Goal: Task Accomplishment & Management: Manage account settings

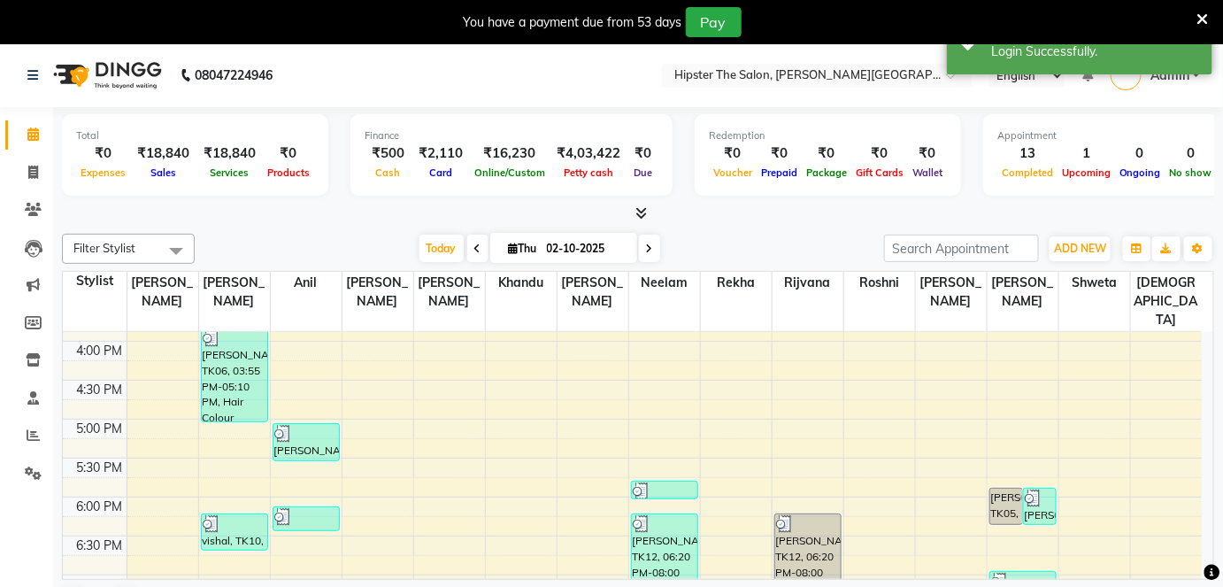
scroll to position [539, 0]
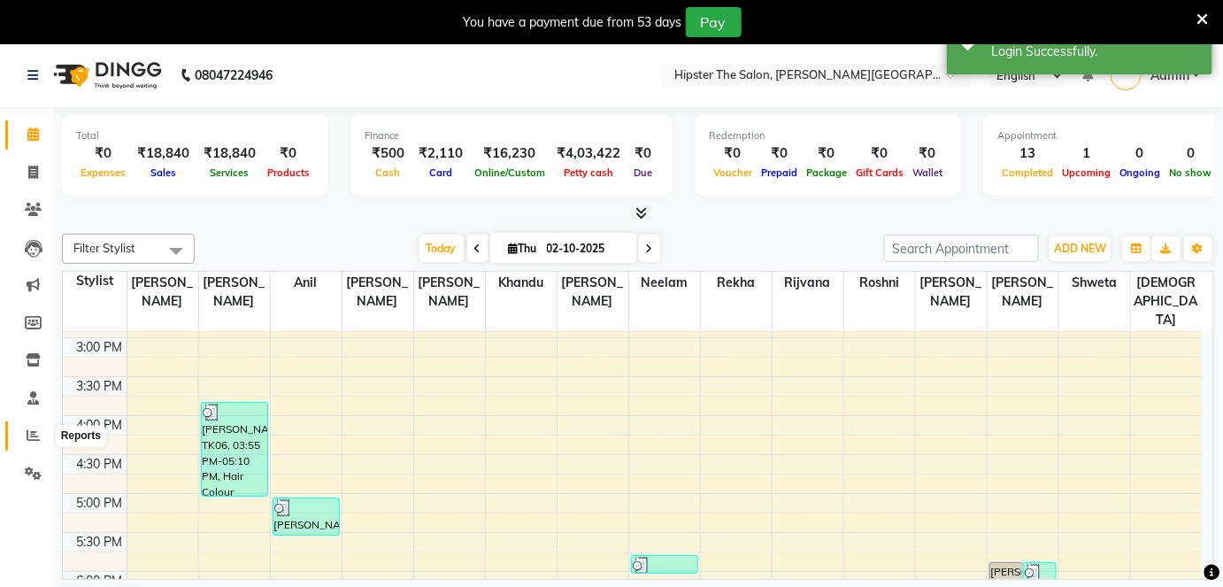
click at [35, 431] on icon at bounding box center [33, 434] width 13 height 13
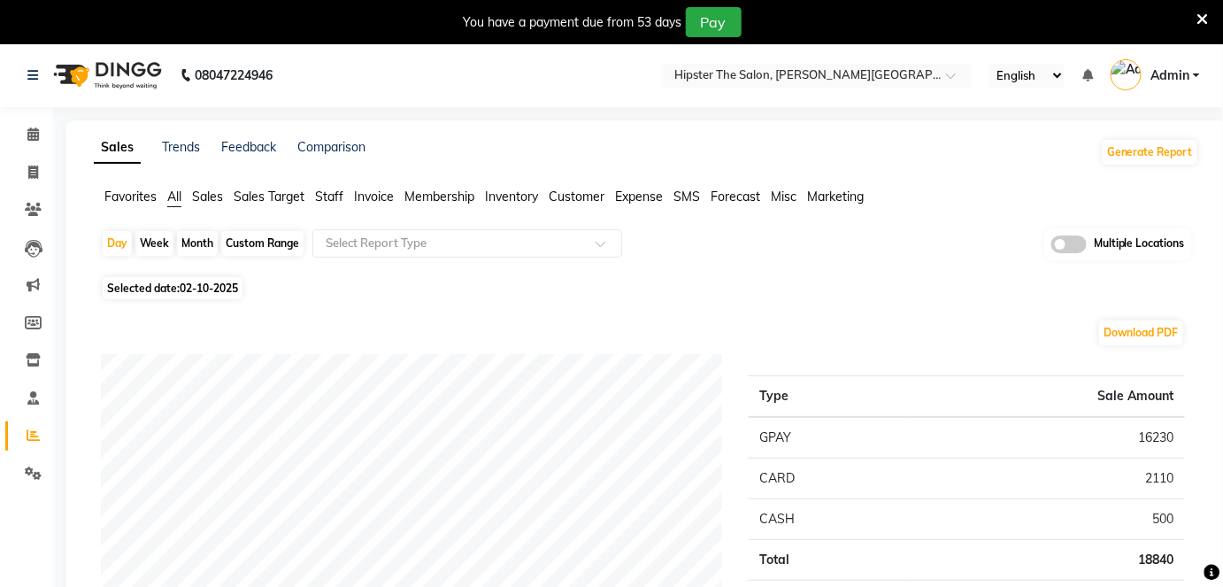
click at [349, 189] on ul "Favorites All Sales Sales Target Staff Invoice Membership Inventory Customer Ex…" at bounding box center [647, 197] width 1106 height 19
click at [340, 195] on span "Staff" at bounding box center [329, 197] width 28 height 16
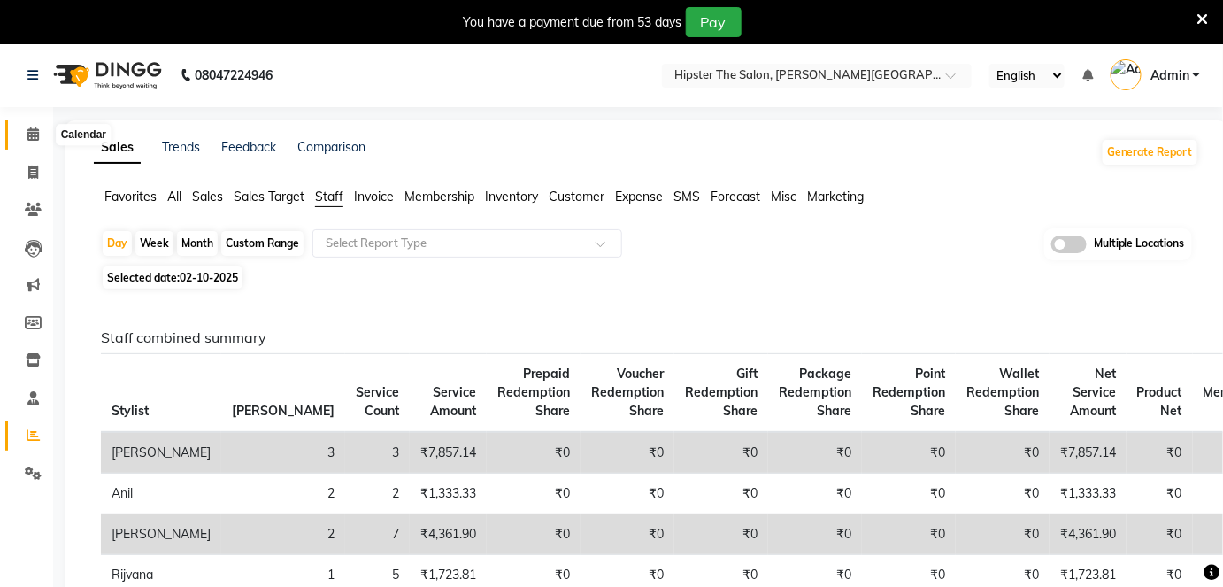
click at [27, 130] on icon at bounding box center [33, 133] width 12 height 13
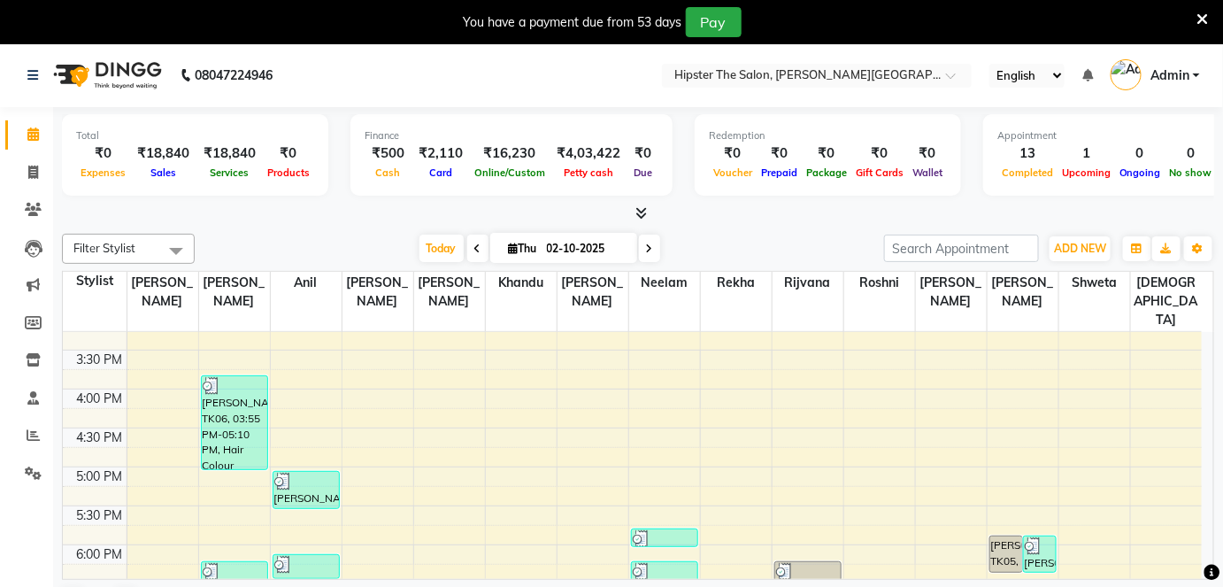
scroll to position [553, 0]
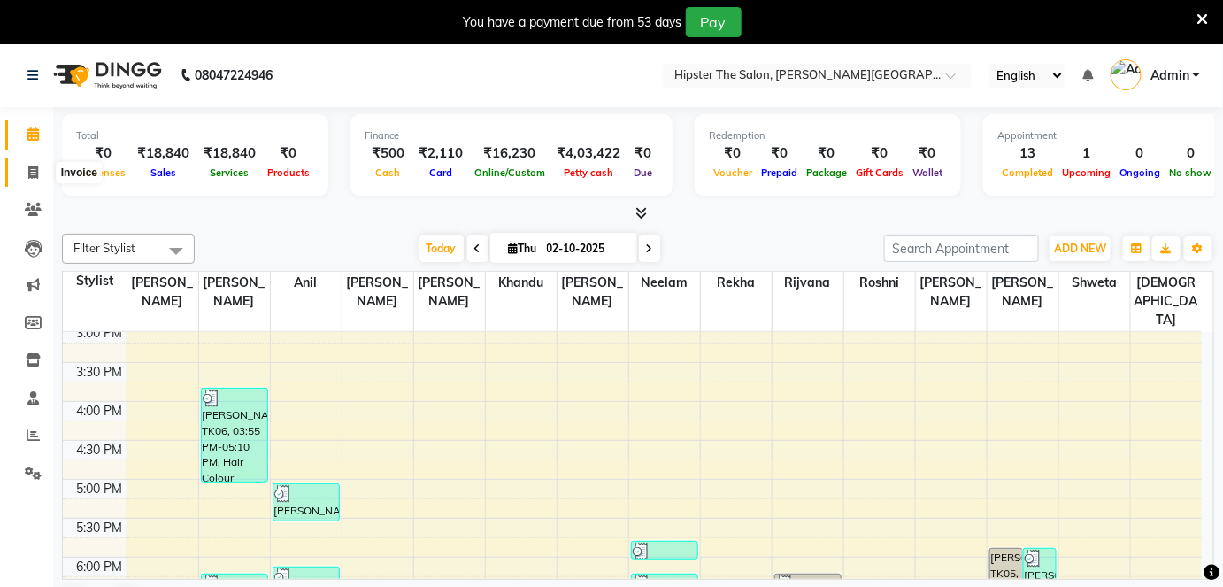
click at [30, 166] on icon at bounding box center [33, 172] width 10 height 13
select select "8592"
select select "service"
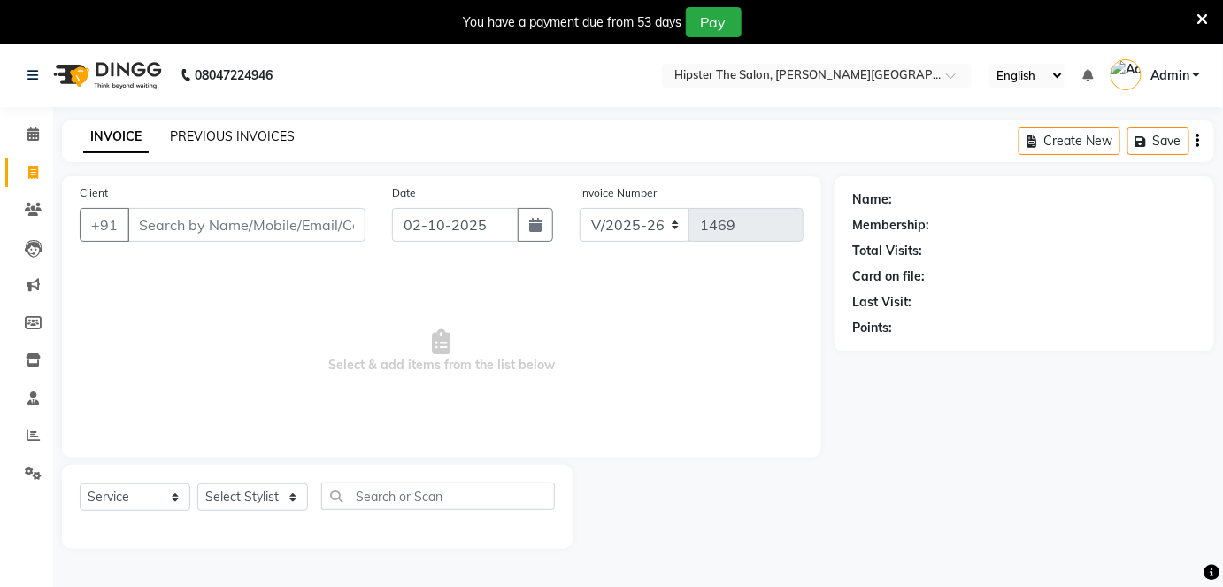
click at [273, 128] on link "PREVIOUS INVOICES" at bounding box center [232, 136] width 125 height 16
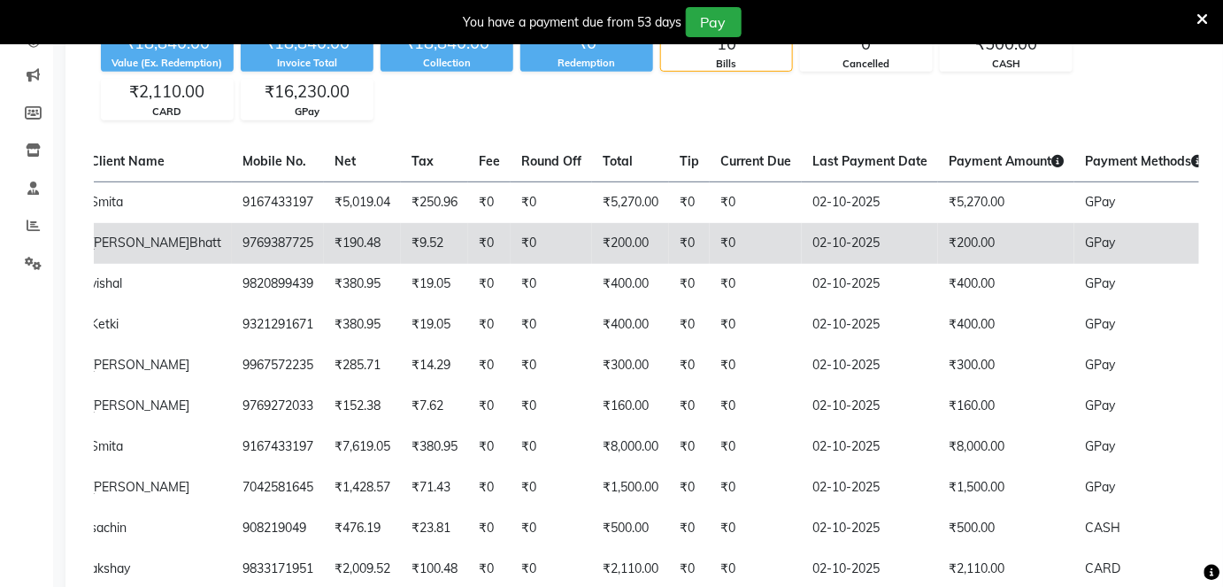
scroll to position [214, 0]
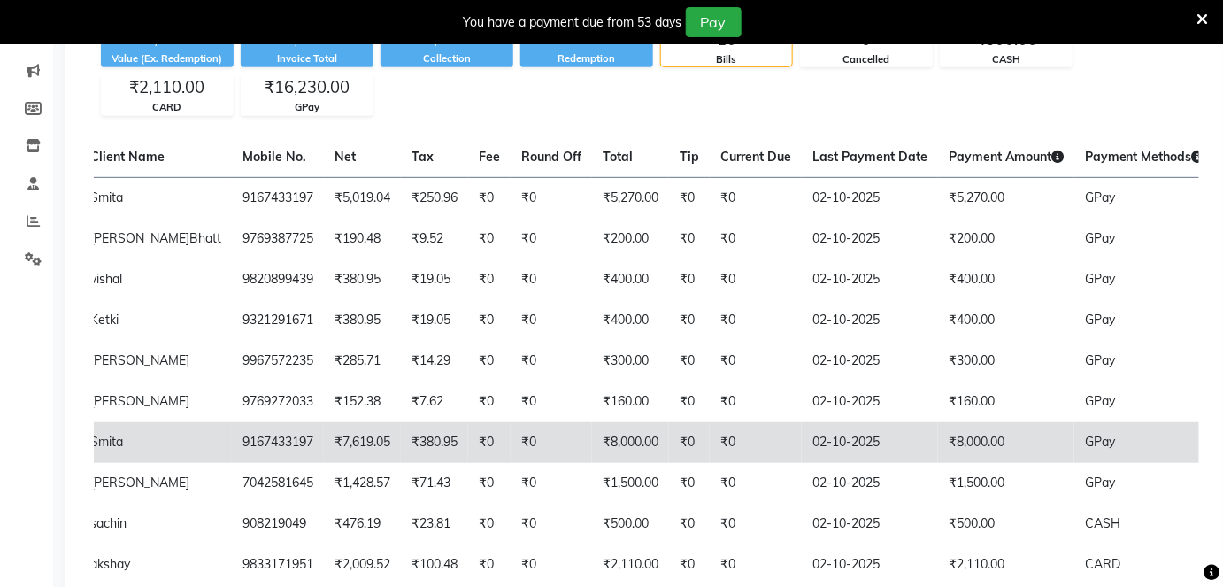
click at [593, 463] on td "₹8,000.00" at bounding box center [630, 442] width 77 height 41
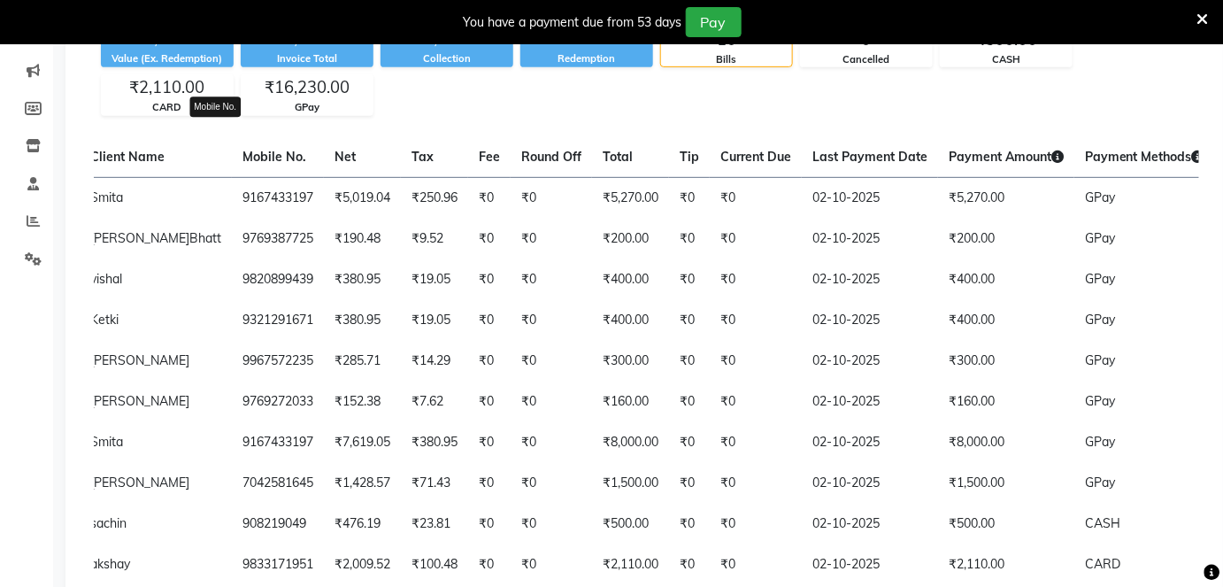
scroll to position [0, 0]
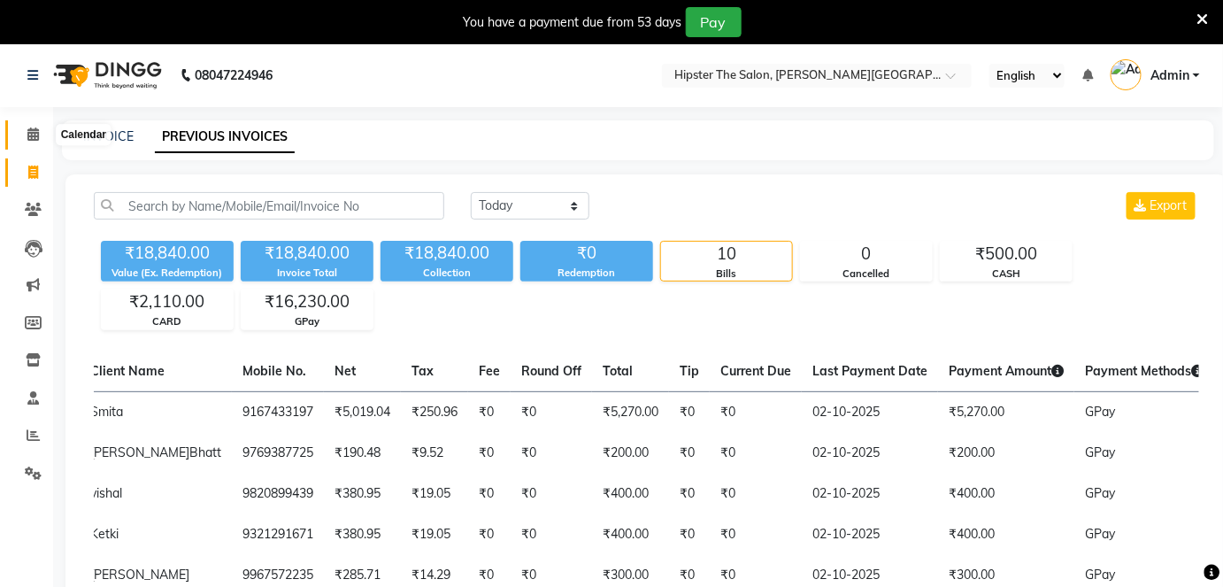
click at [42, 142] on span at bounding box center [33, 135] width 31 height 20
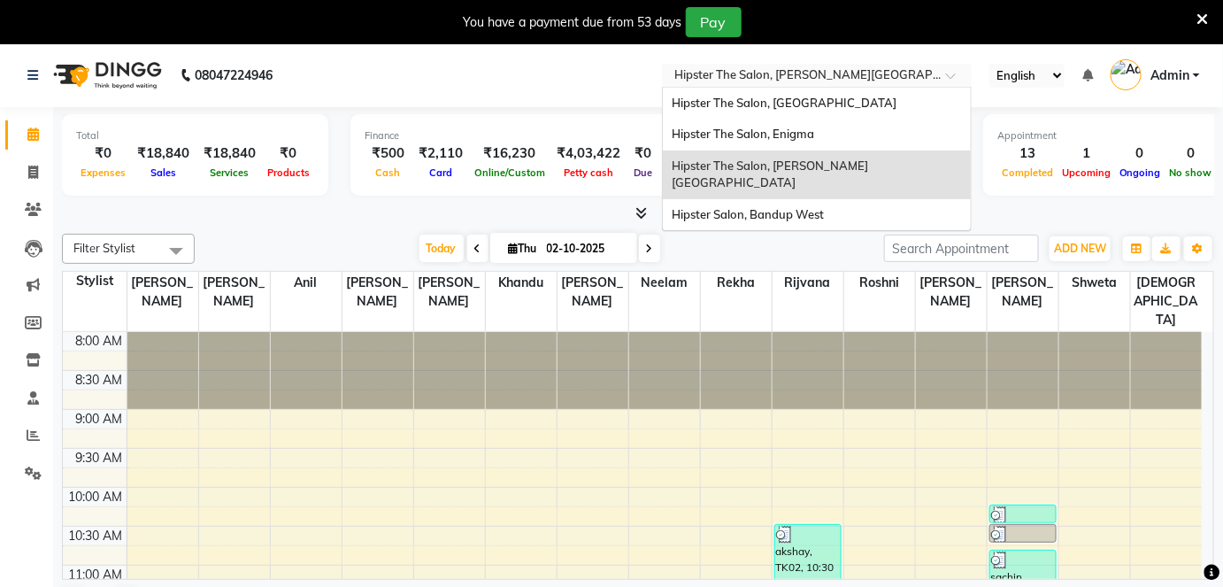
click at [764, 83] on input "text" at bounding box center [799, 77] width 257 height 18
click at [767, 207] on span "Hipster Salon, Bandup West" at bounding box center [748, 214] width 152 height 14
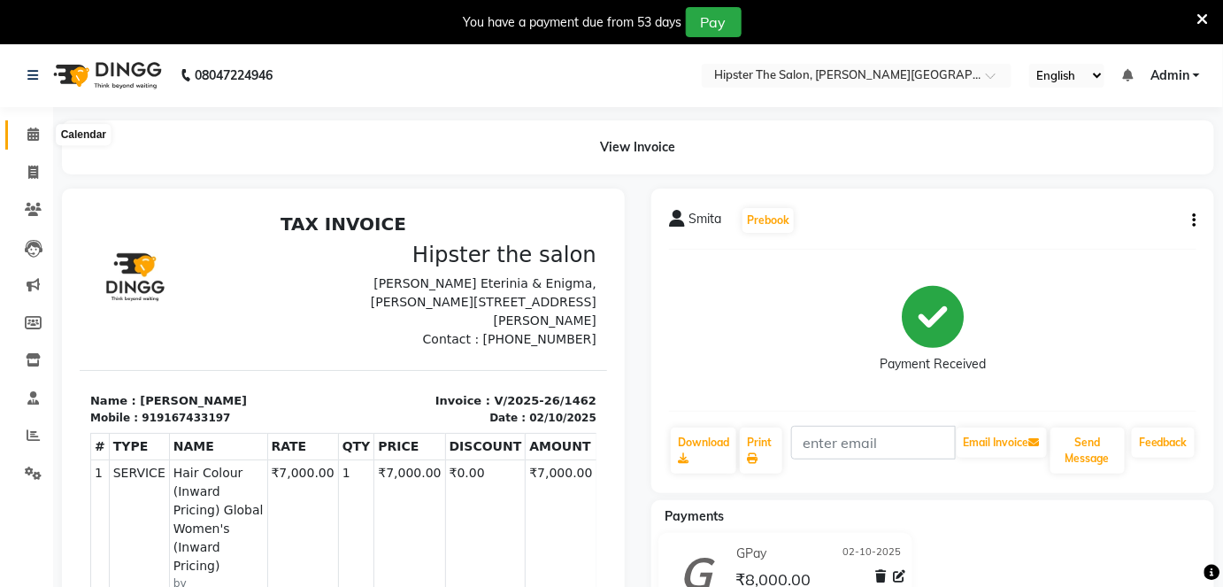
click at [35, 136] on icon at bounding box center [33, 133] width 12 height 13
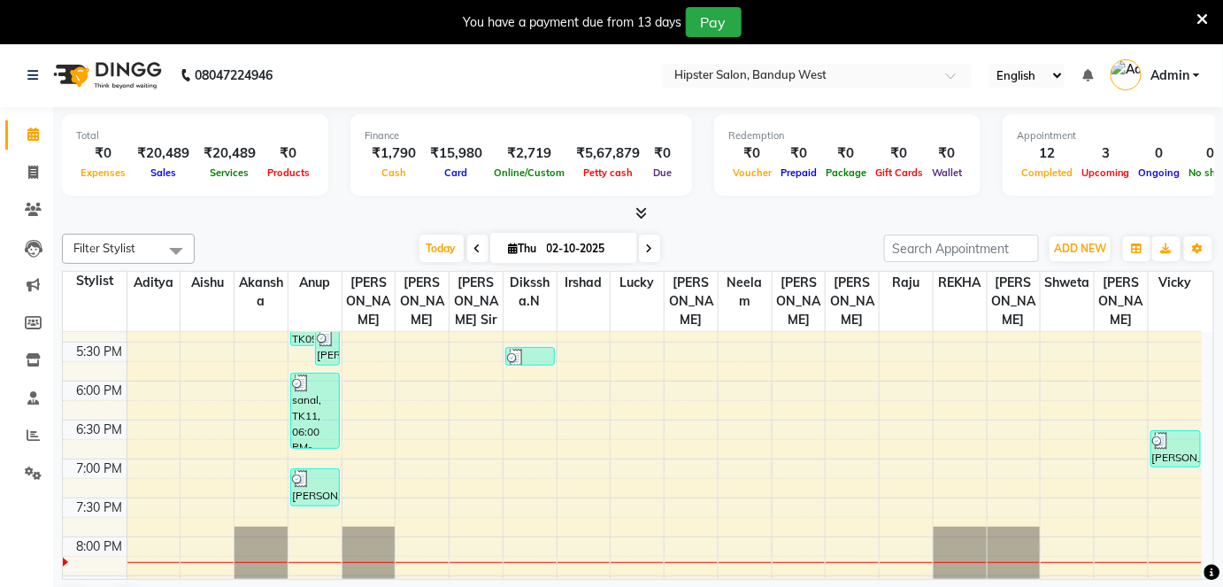
scroll to position [653, 0]
click at [30, 175] on icon at bounding box center [33, 172] width 10 height 13
select select "service"
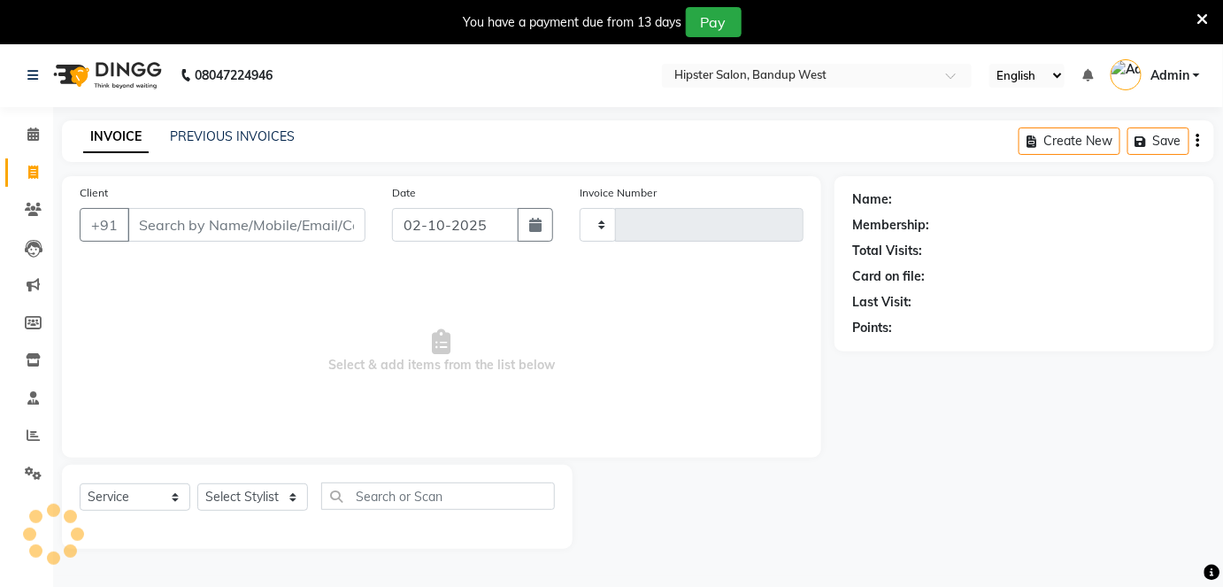
type input "1350"
select select "6746"
click at [243, 135] on link "PREVIOUS INVOICES" at bounding box center [232, 136] width 125 height 16
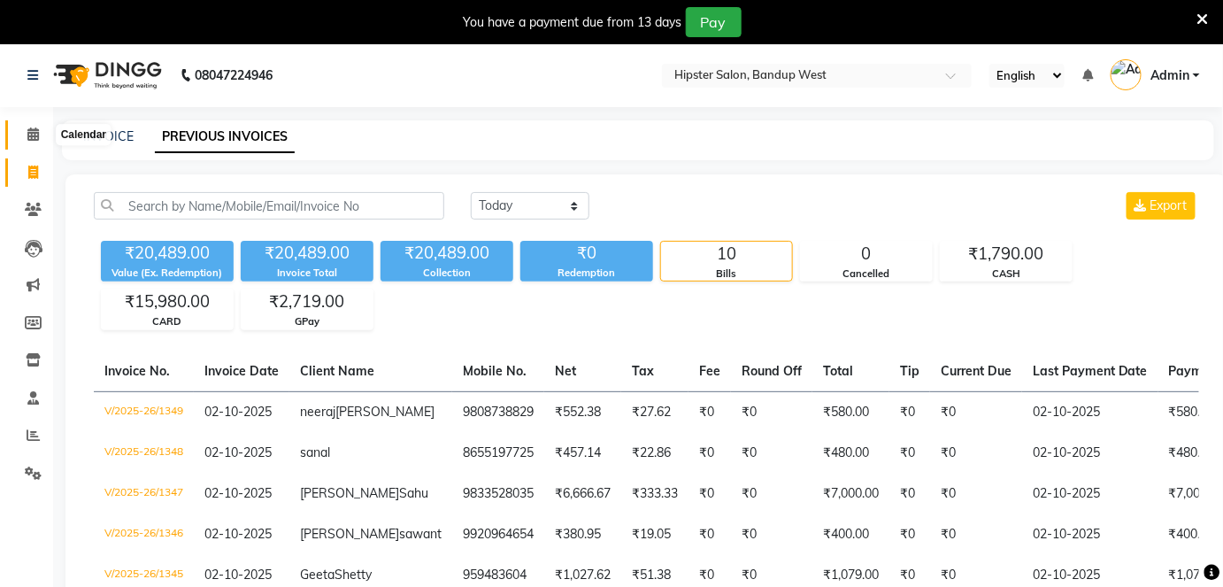
click at [25, 129] on span at bounding box center [33, 135] width 31 height 20
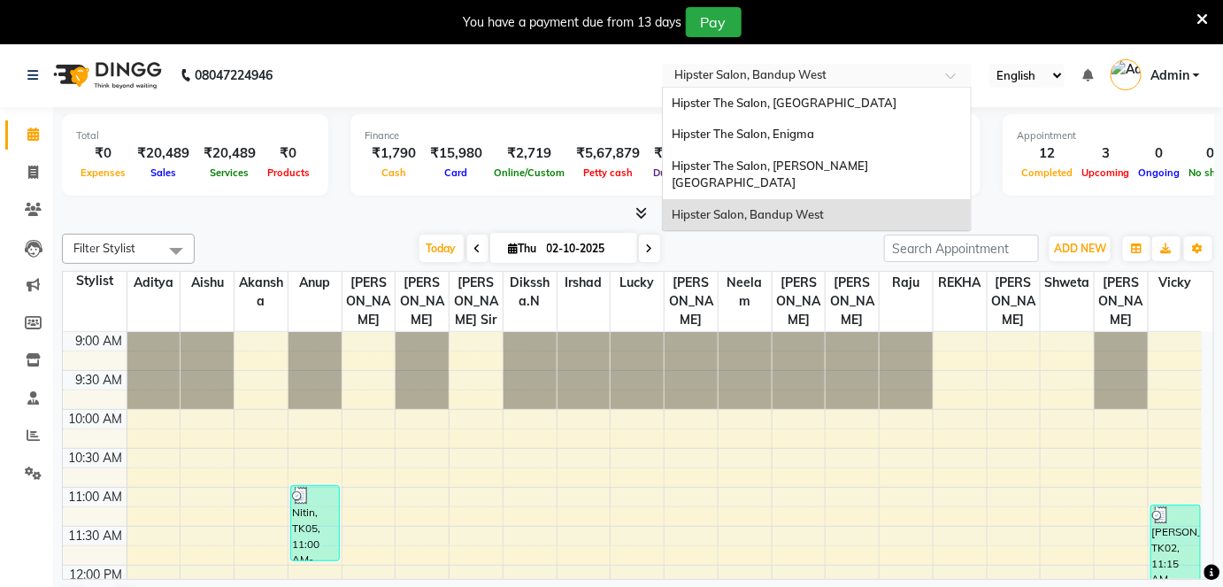
click at [793, 71] on input "text" at bounding box center [799, 77] width 257 height 18
click at [803, 102] on span "Hipster The Salon, [GEOGRAPHIC_DATA]" at bounding box center [784, 103] width 225 height 14
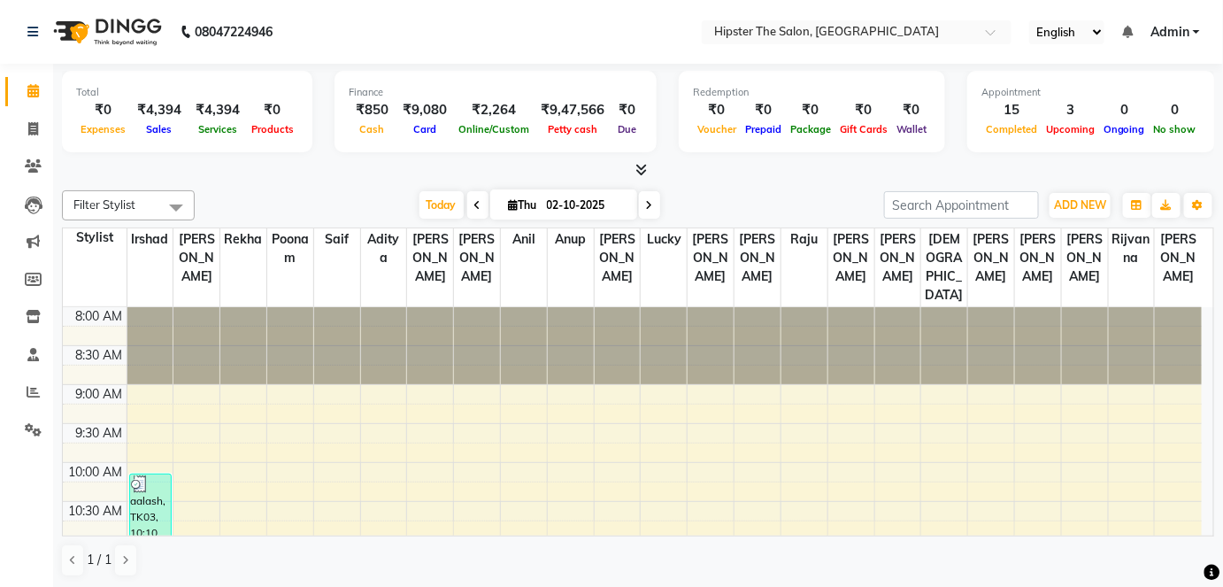
click at [1195, 38] on link "Admin" at bounding box center [1176, 32] width 50 height 19
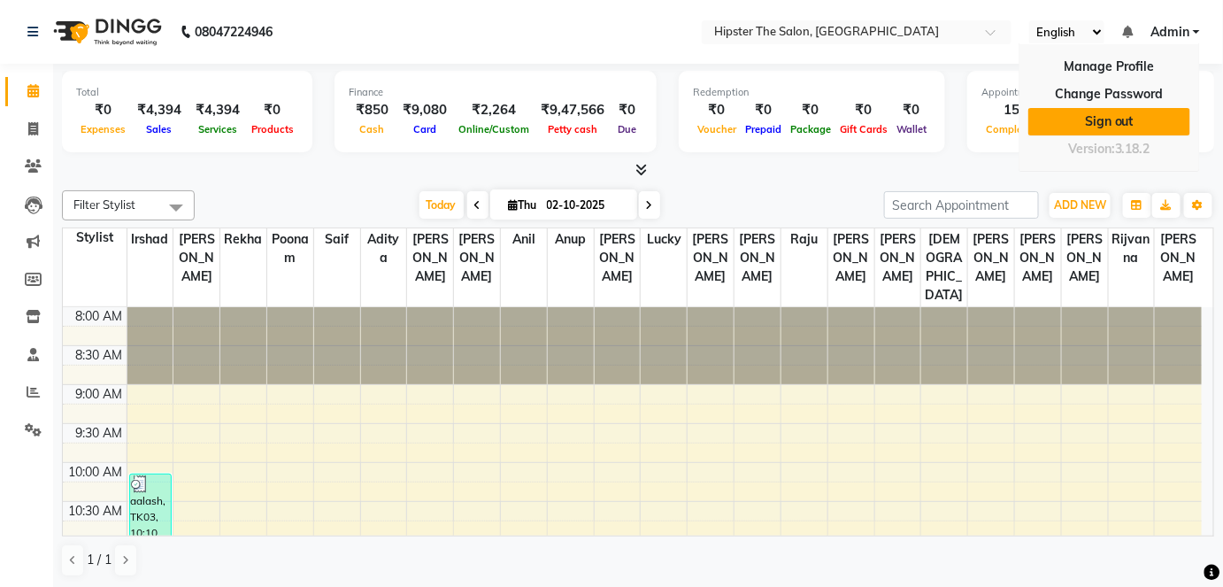
click at [1135, 109] on link "Sign out" at bounding box center [1109, 121] width 162 height 27
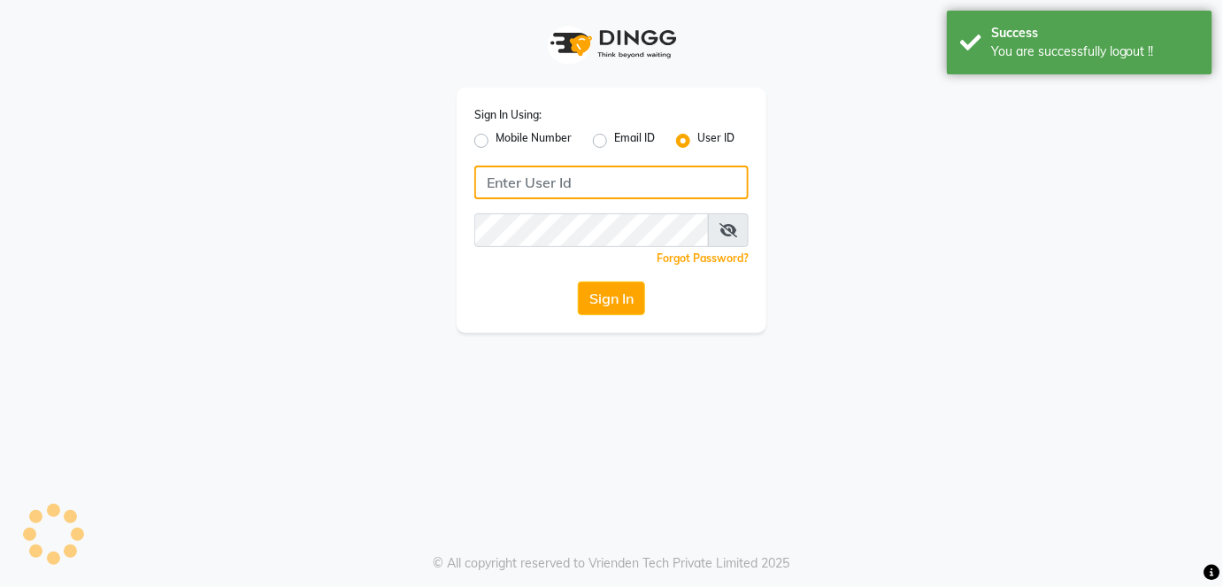
type input "9867141431"
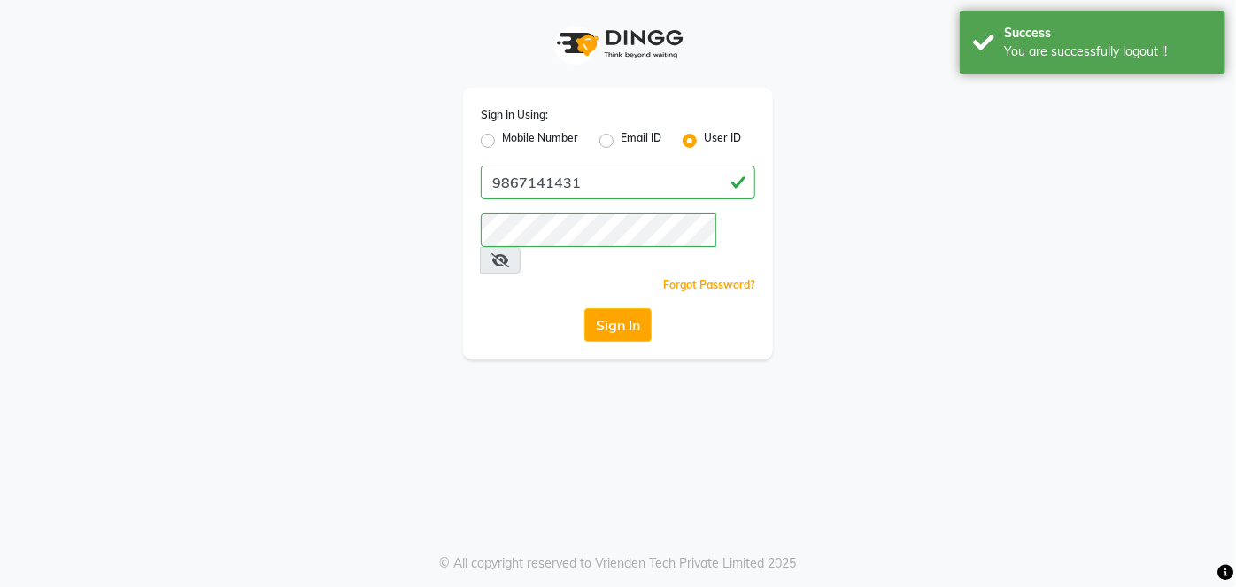
click at [502, 134] on label "Mobile Number" at bounding box center [540, 140] width 76 height 21
click at [502, 134] on input "Mobile Number" at bounding box center [508, 136] width 12 height 12
radio input "true"
radio input "false"
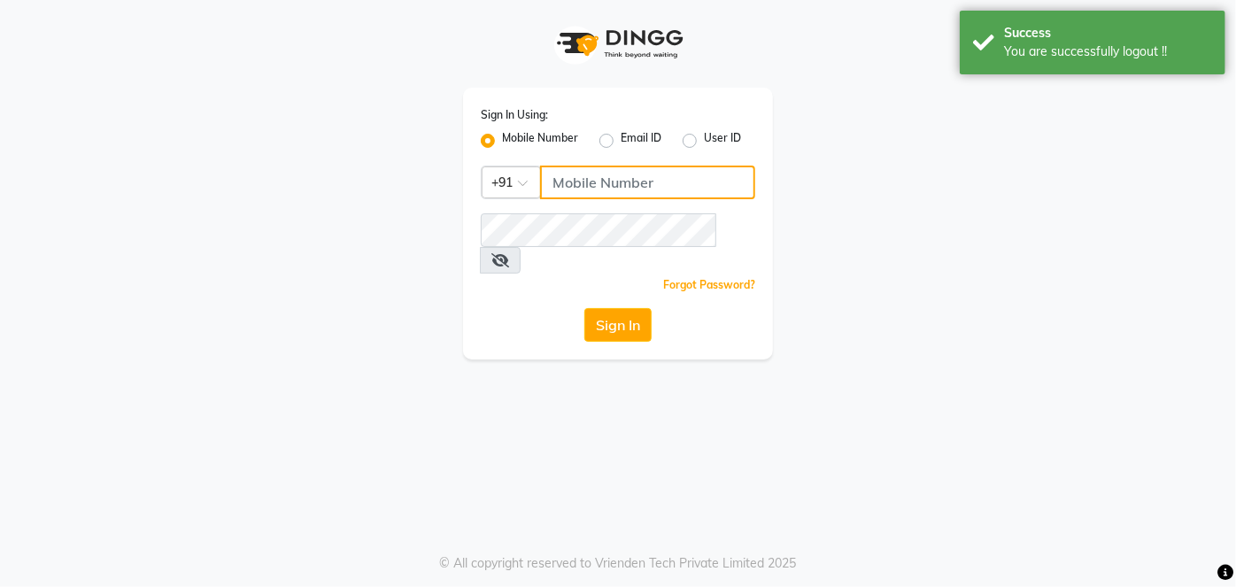
click at [619, 189] on input "Username" at bounding box center [647, 183] width 215 height 34
type input "9137134181"
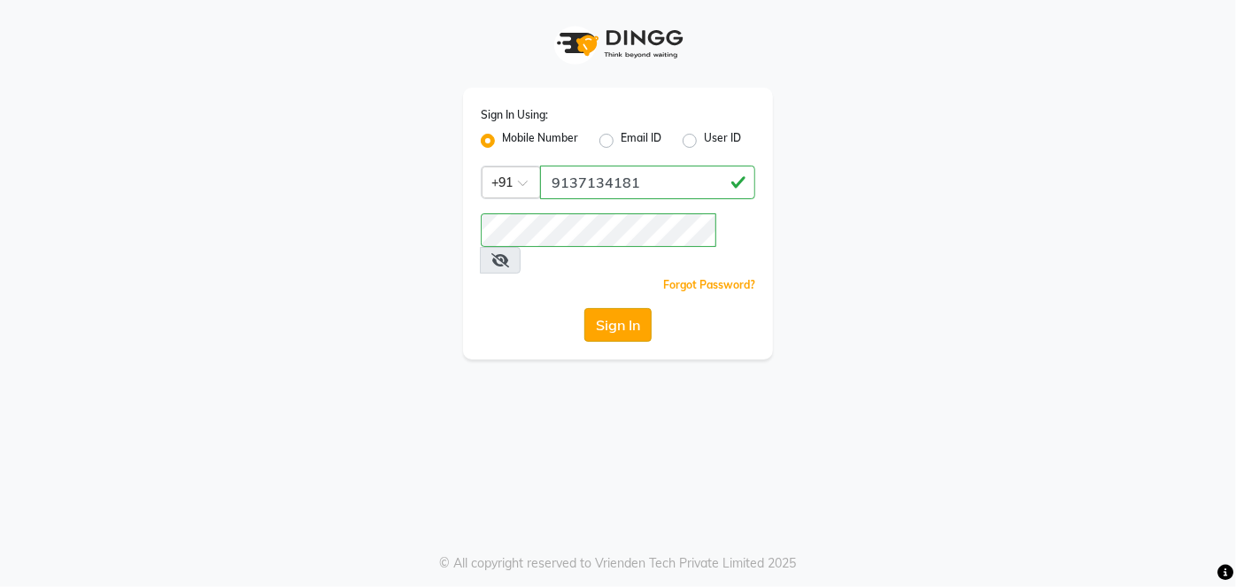
click at [646, 308] on button "Sign In" at bounding box center [617, 325] width 67 height 34
